Goal: Task Accomplishment & Management: Manage account settings

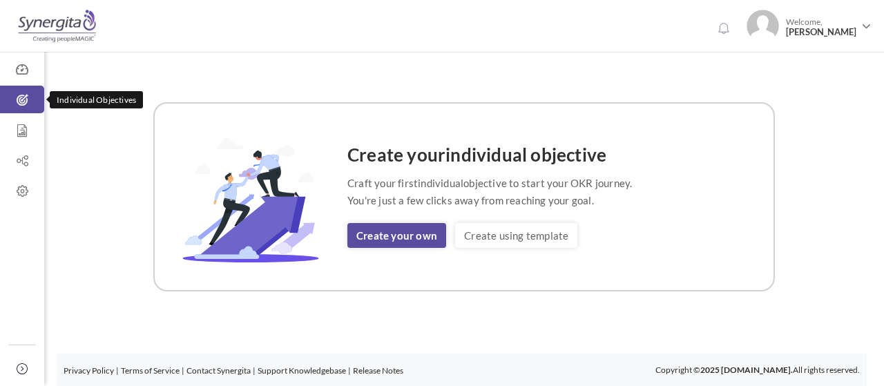
click at [19, 87] on link "Individual Objectives" at bounding box center [22, 100] width 44 height 28
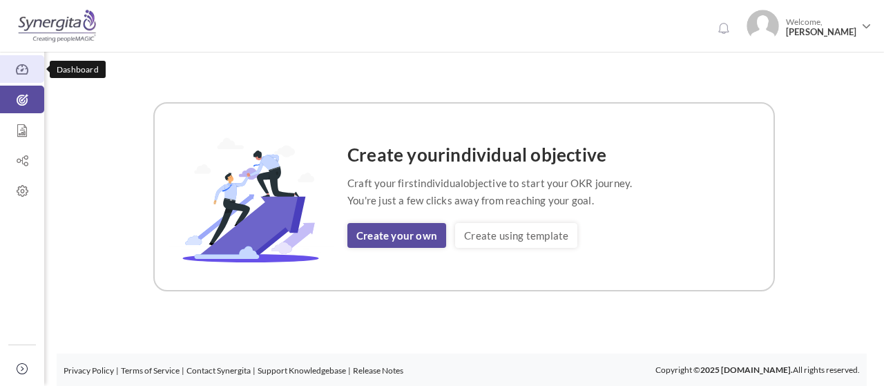
click at [18, 67] on icon at bounding box center [22, 70] width 44 height 14
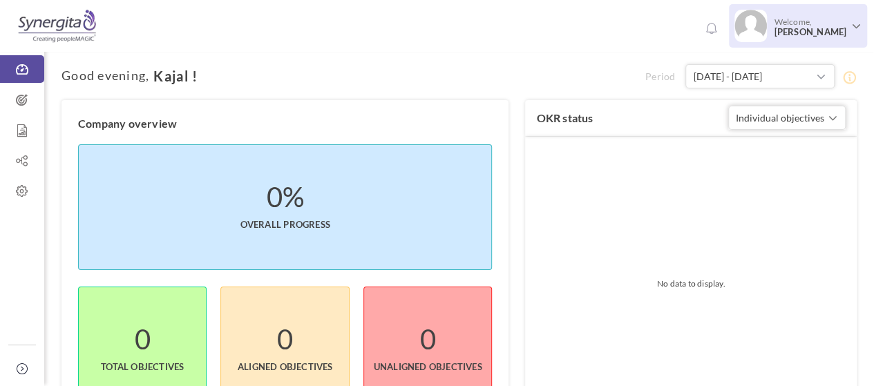
click at [800, 21] on span "Welcome, Kajal Shaikh" at bounding box center [808, 27] width 83 height 35
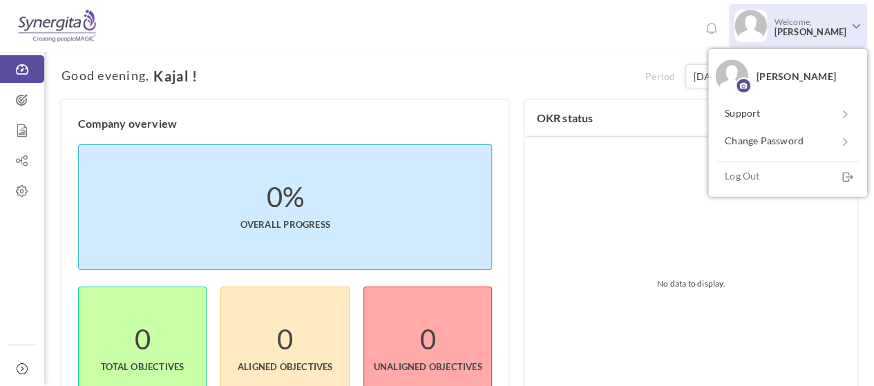
click at [821, 23] on span "Welcome, Kajal Shaikh" at bounding box center [808, 27] width 83 height 35
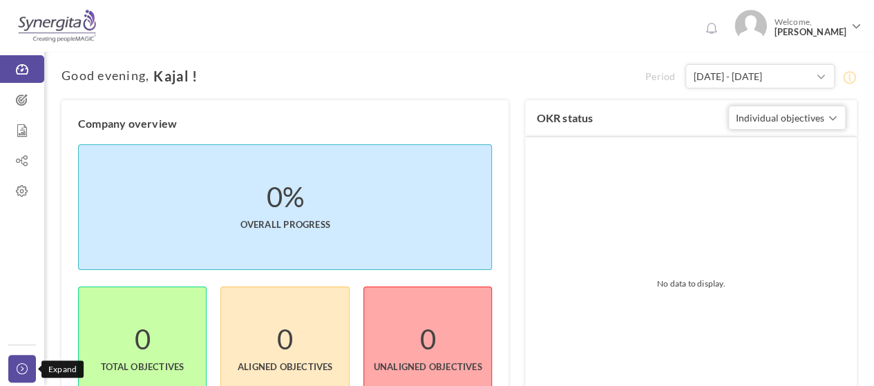
click at [15, 368] on link "Collapse" at bounding box center [22, 369] width 28 height 28
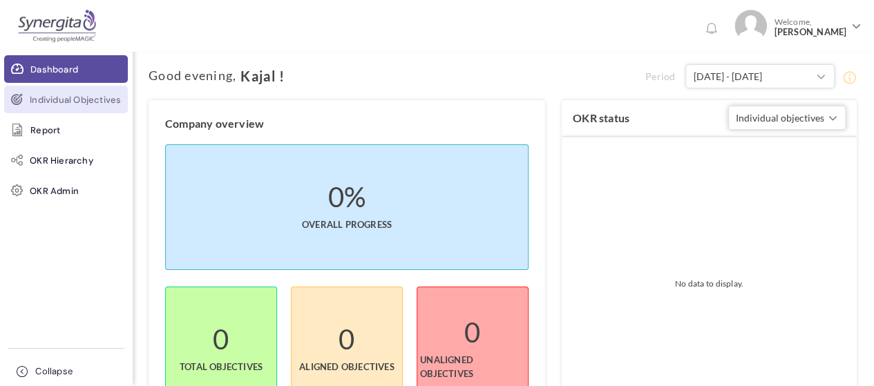
click at [49, 111] on link "Individual Objectives" at bounding box center [66, 100] width 124 height 28
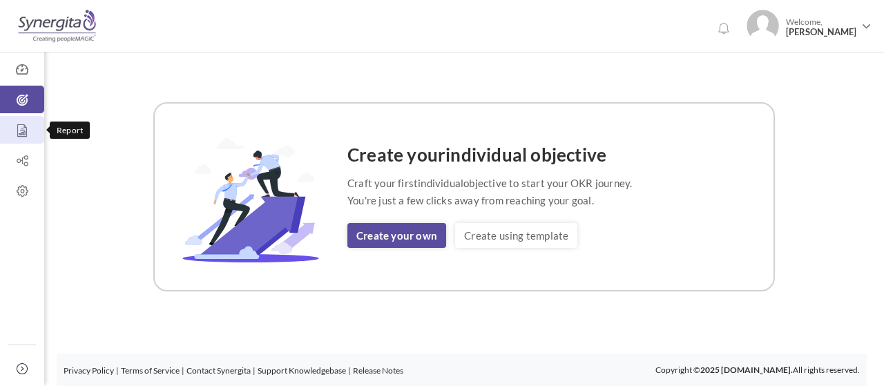
click at [21, 129] on icon at bounding box center [22, 131] width 44 height 14
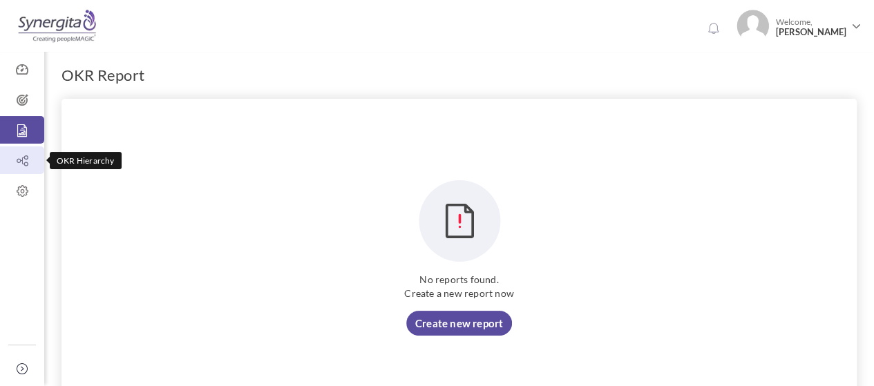
click at [15, 160] on icon at bounding box center [22, 161] width 44 height 14
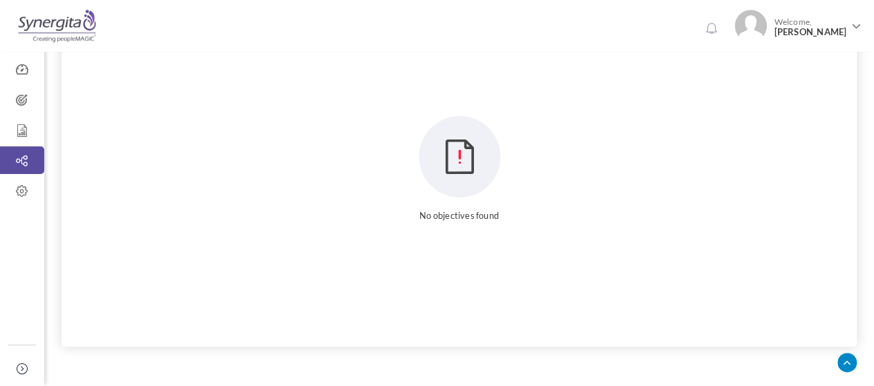
scroll to position [235, 0]
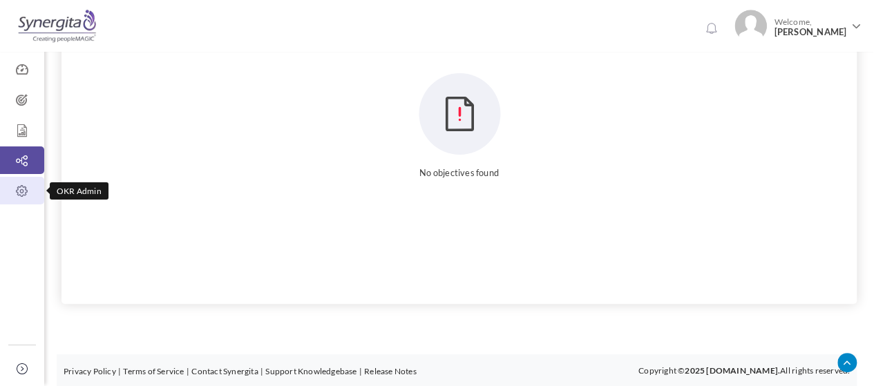
click at [21, 189] on icon at bounding box center [22, 191] width 44 height 14
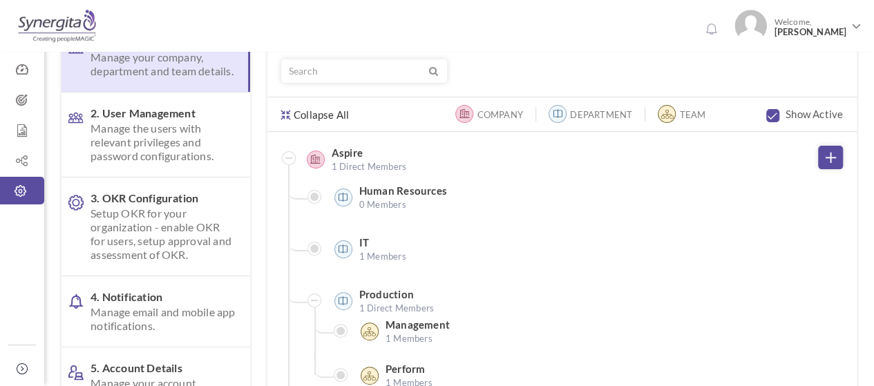
scroll to position [75, 0]
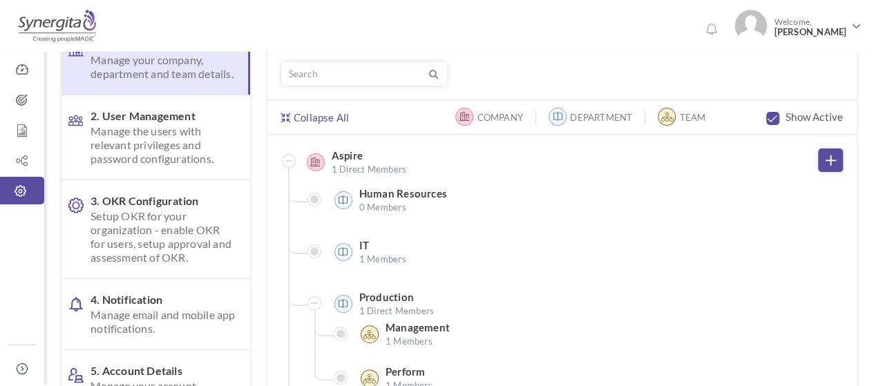
click at [297, 120] on link "Collapse All" at bounding box center [315, 112] width 68 height 24
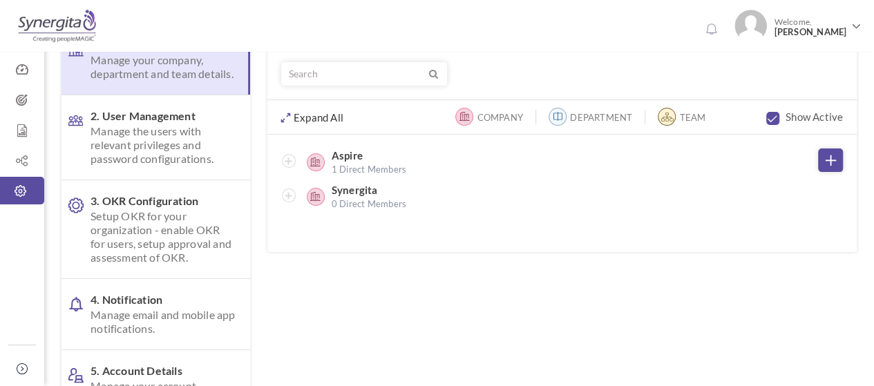
click at [297, 120] on link "Expand All" at bounding box center [312, 112] width 62 height 24
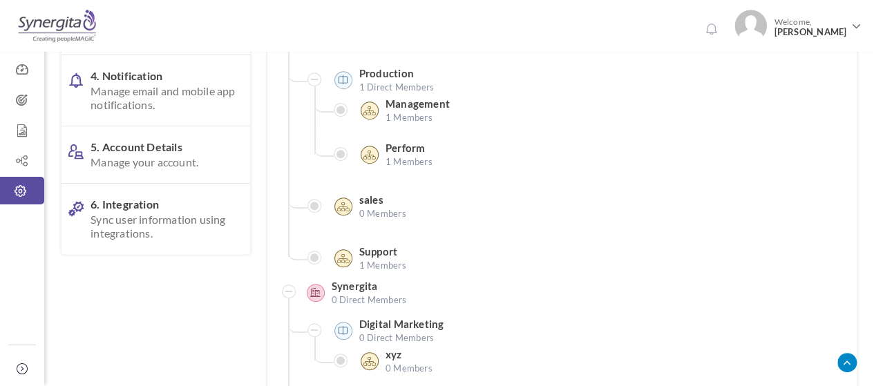
scroll to position [0, 0]
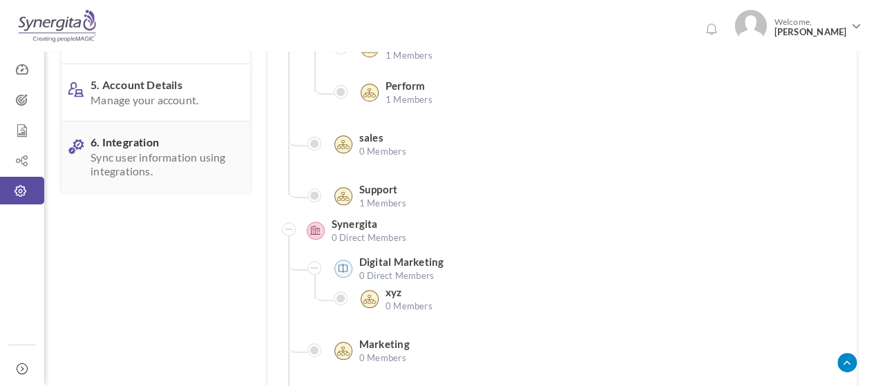
click at [145, 178] on span "Sync user information using integrations." at bounding box center [163, 165] width 145 height 28
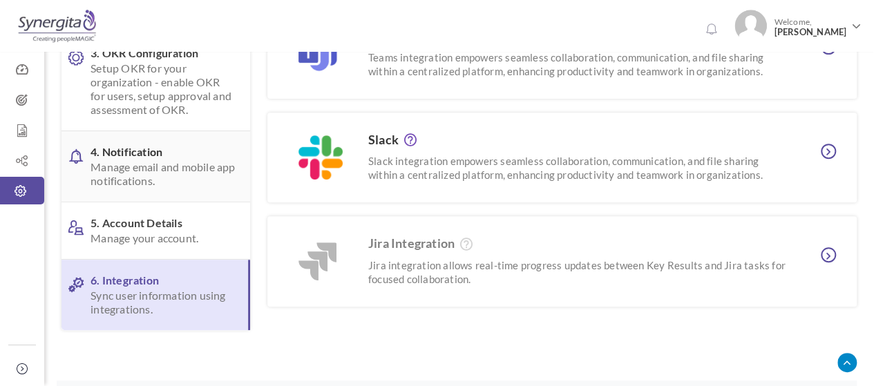
scroll to position [223, 0]
click at [176, 223] on span "5. Account Details Manage your account." at bounding box center [163, 230] width 145 height 29
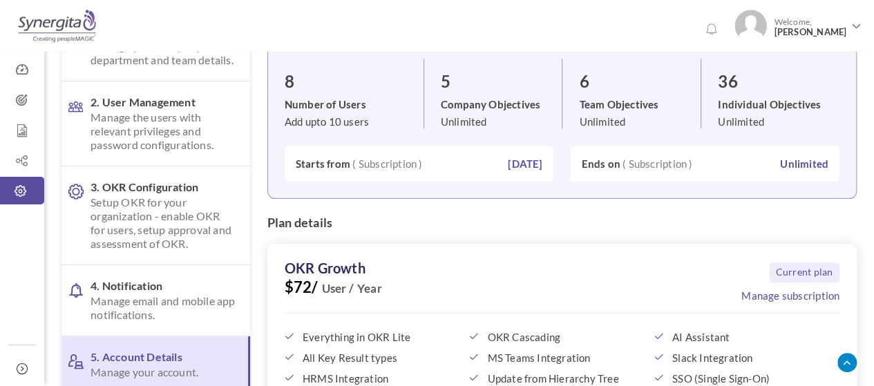
scroll to position [0, 0]
